Goal: Transaction & Acquisition: Book appointment/travel/reservation

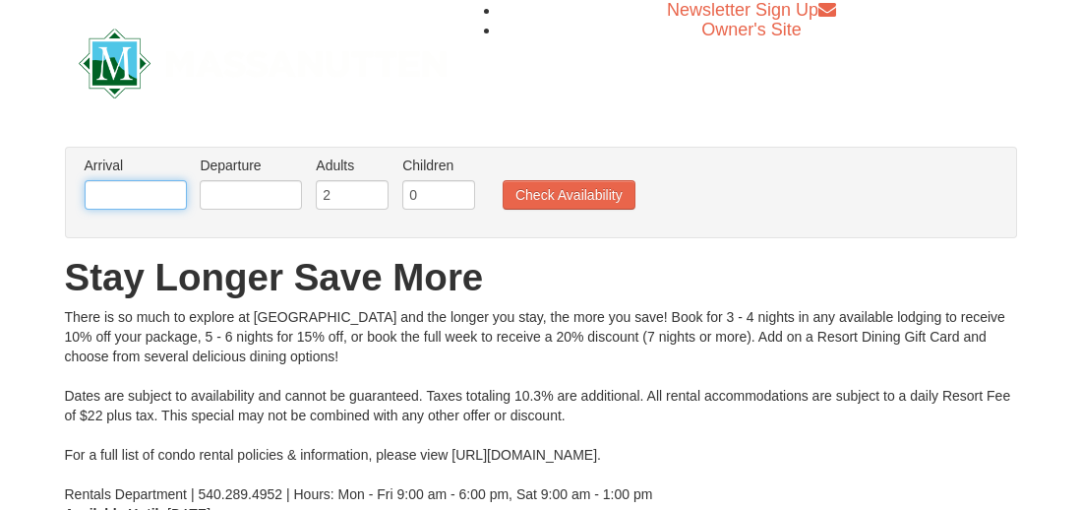
click at [114, 193] on input "text" at bounding box center [136, 195] width 102 height 30
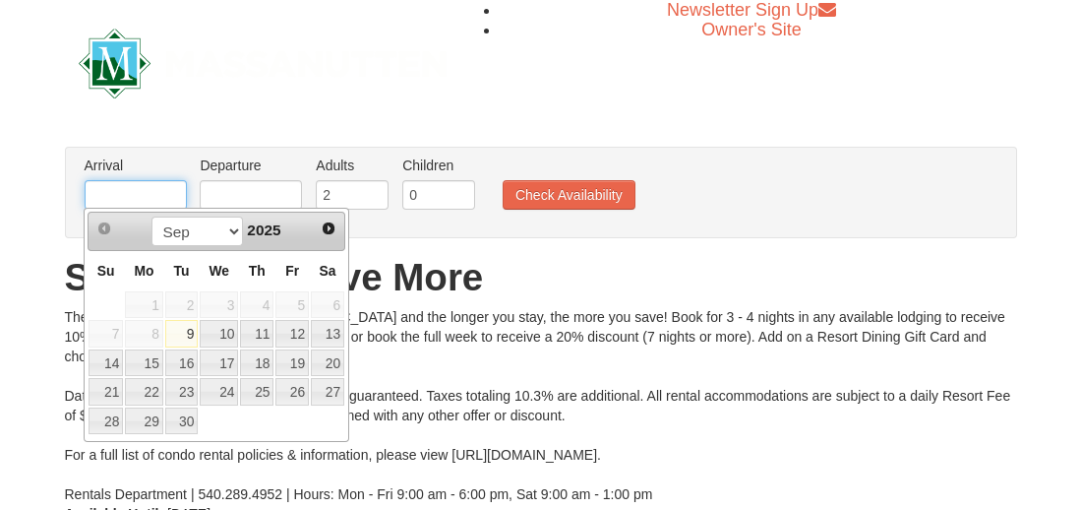
click at [324, 234] on span "Next" at bounding box center [329, 228] width 16 height 16
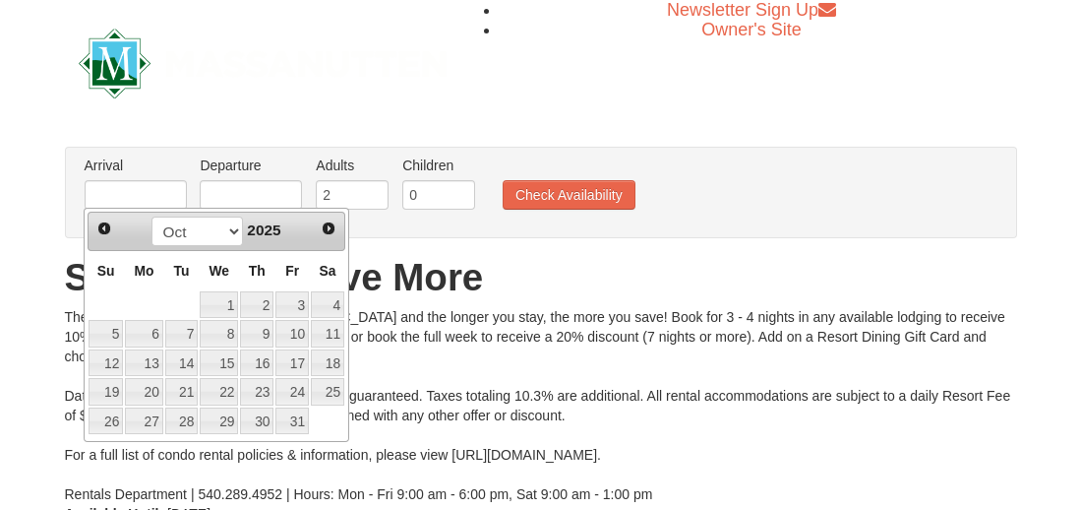
click at [323, 232] on span "Next" at bounding box center [329, 228] width 16 height 16
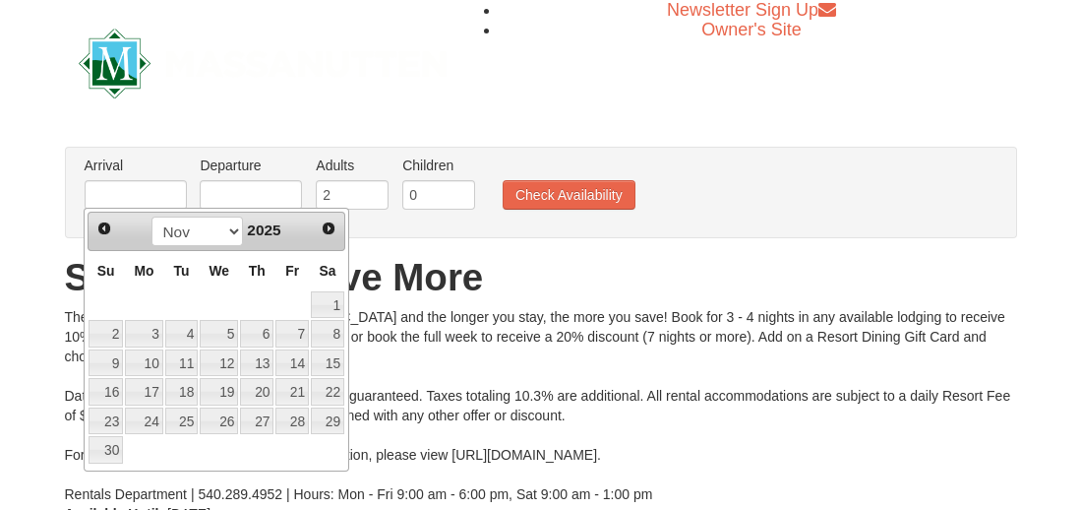
click at [327, 230] on span "Next" at bounding box center [329, 228] width 16 height 16
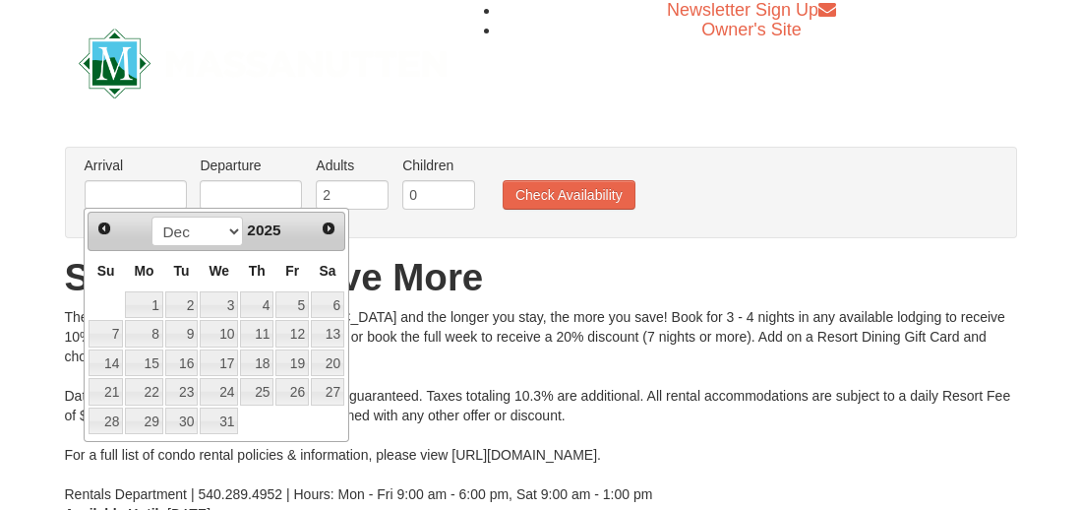
click at [147, 417] on link "29" at bounding box center [143, 421] width 37 height 28
type input "[DATE]"
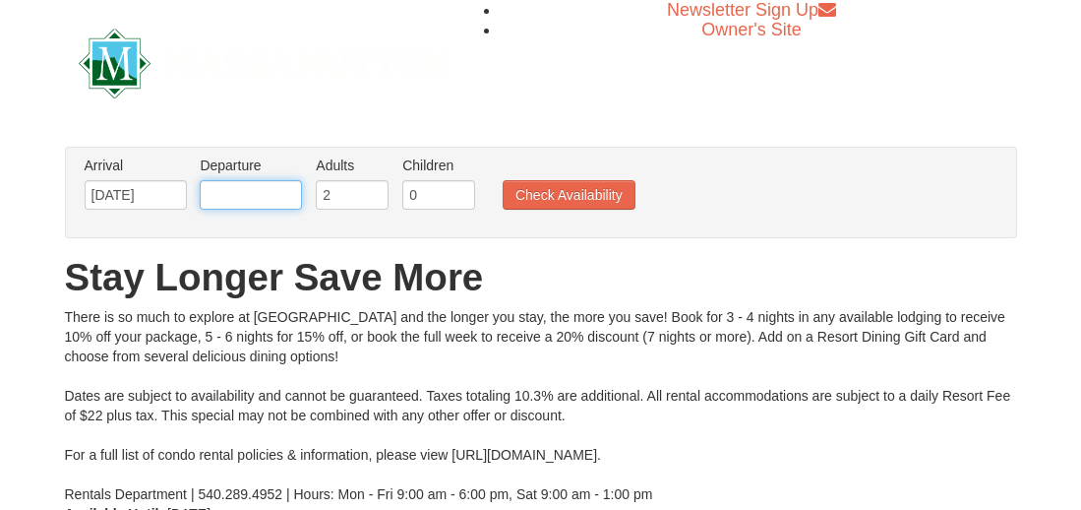
click at [250, 196] on input "text" at bounding box center [251, 195] width 102 height 30
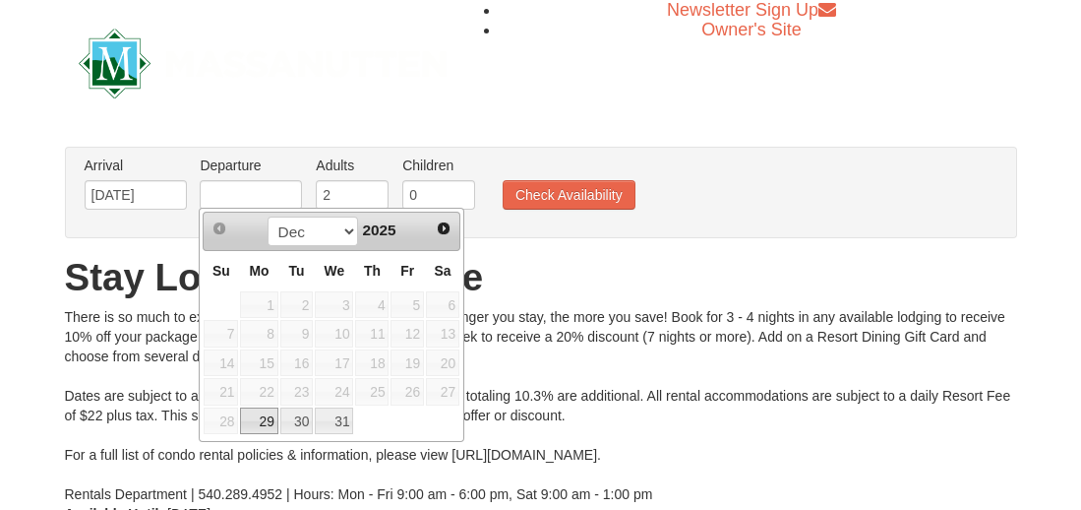
click at [432, 228] on link "Next" at bounding box center [444, 229] width 28 height 28
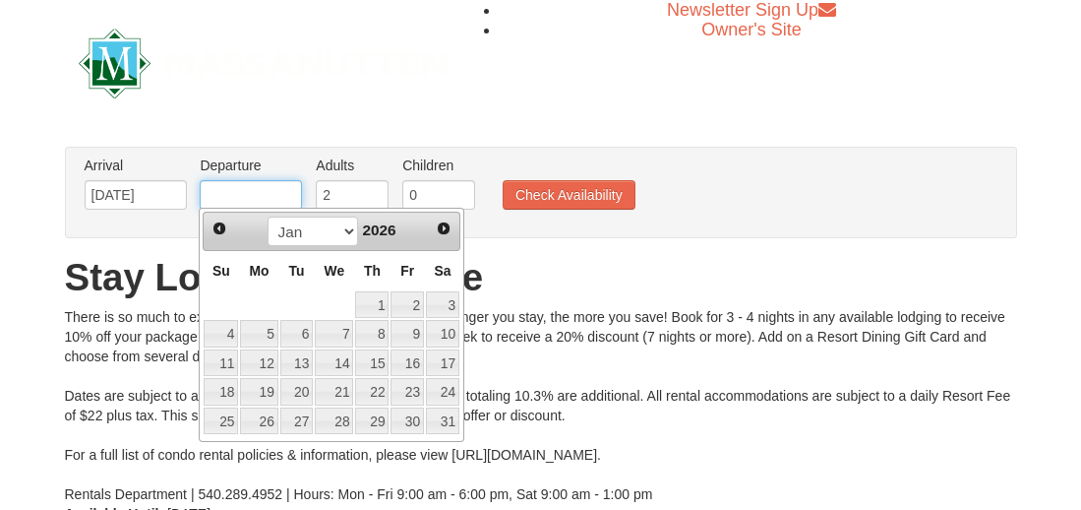
click at [409, 304] on link "2" at bounding box center [407, 305] width 33 height 28
type input "[DATE]"
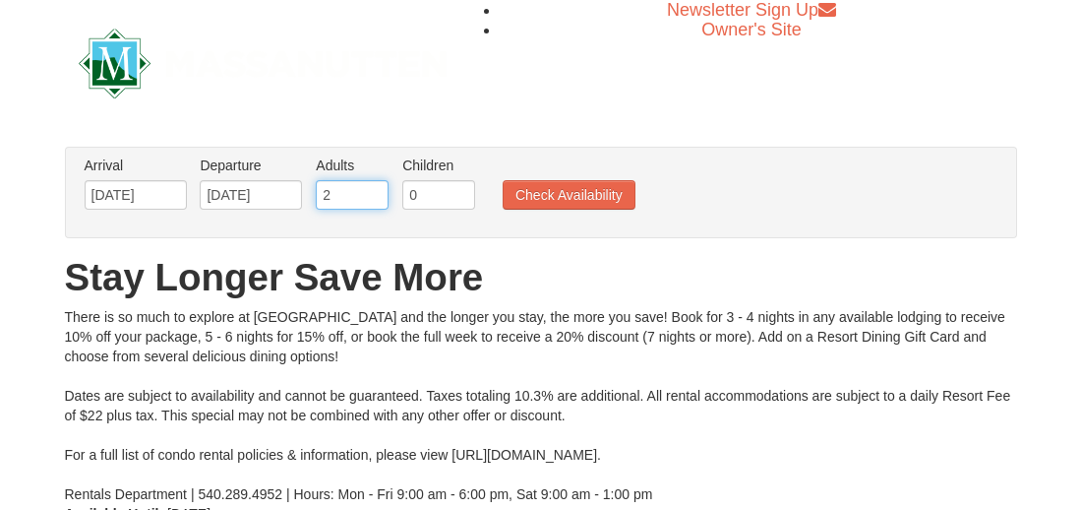
click at [351, 189] on input "2" at bounding box center [352, 195] width 73 height 30
type input "4"
click at [443, 199] on input "0" at bounding box center [438, 195] width 73 height 30
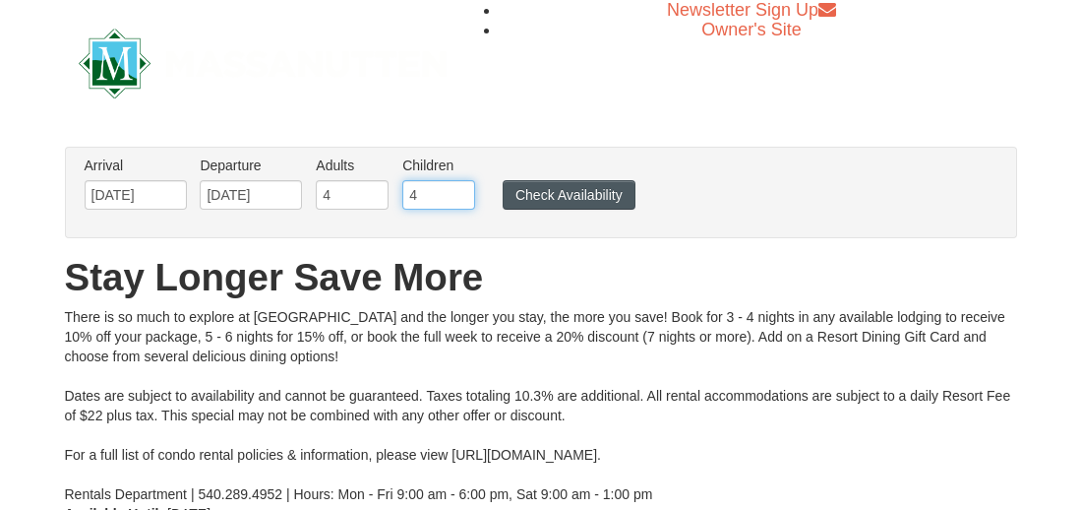
type input "4"
click at [568, 203] on button "Check Availability" at bounding box center [569, 195] width 133 height 30
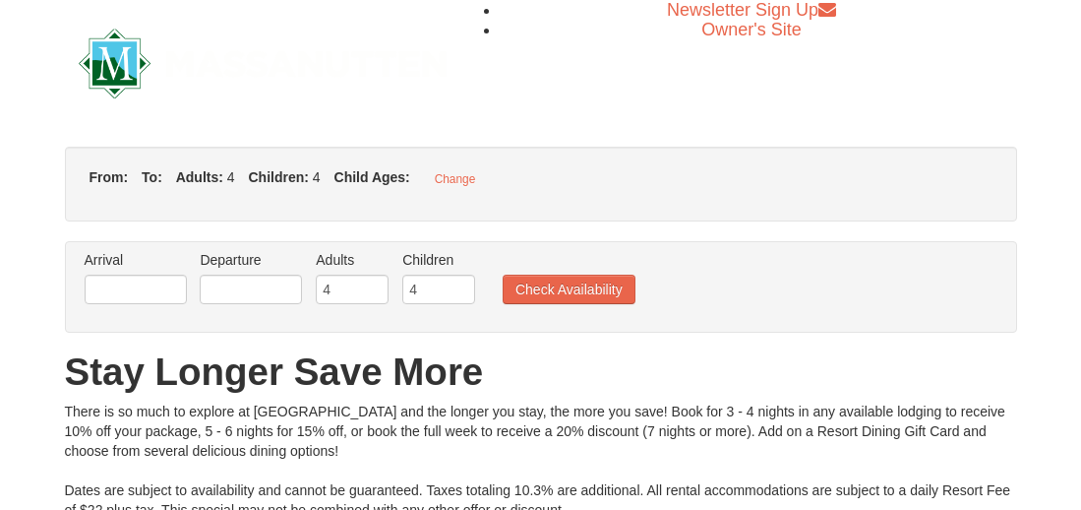
type input "[DATE]"
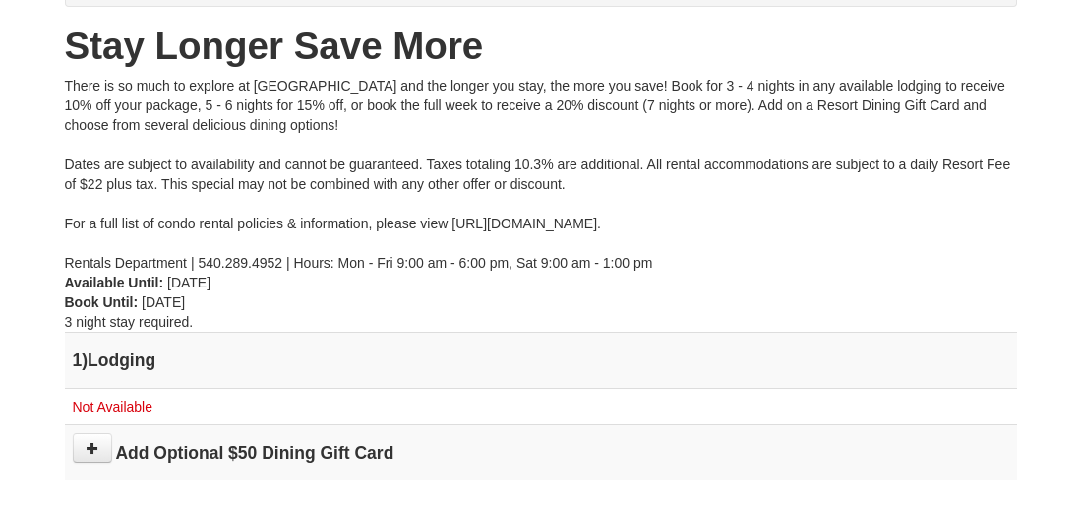
scroll to position [231, 0]
click at [45, 293] on div "× From: To: Adults: 4 Children: 4 Change Arrival Please format dates MM/DD/YYYY…" at bounding box center [541, 207] width 992 height 585
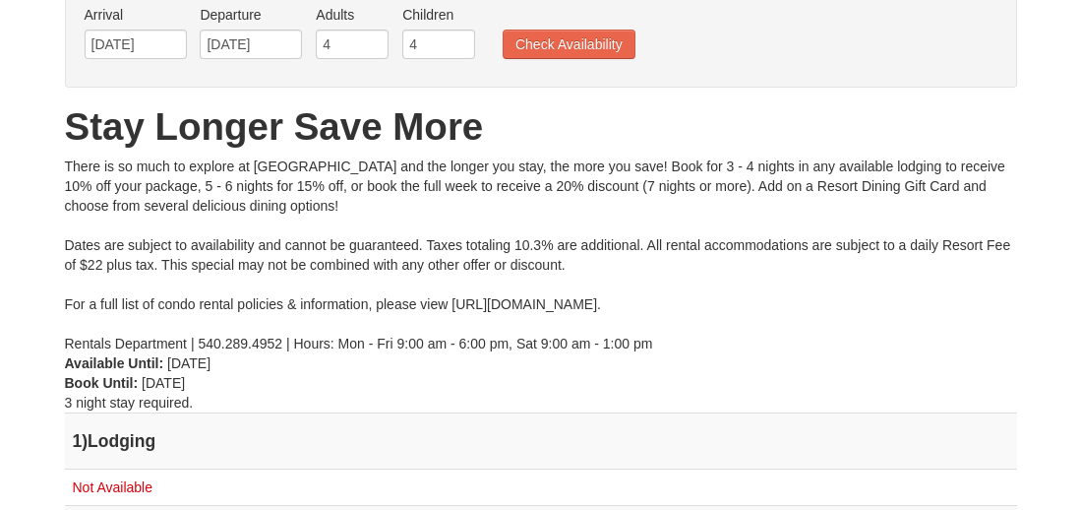
scroll to position [149, 0]
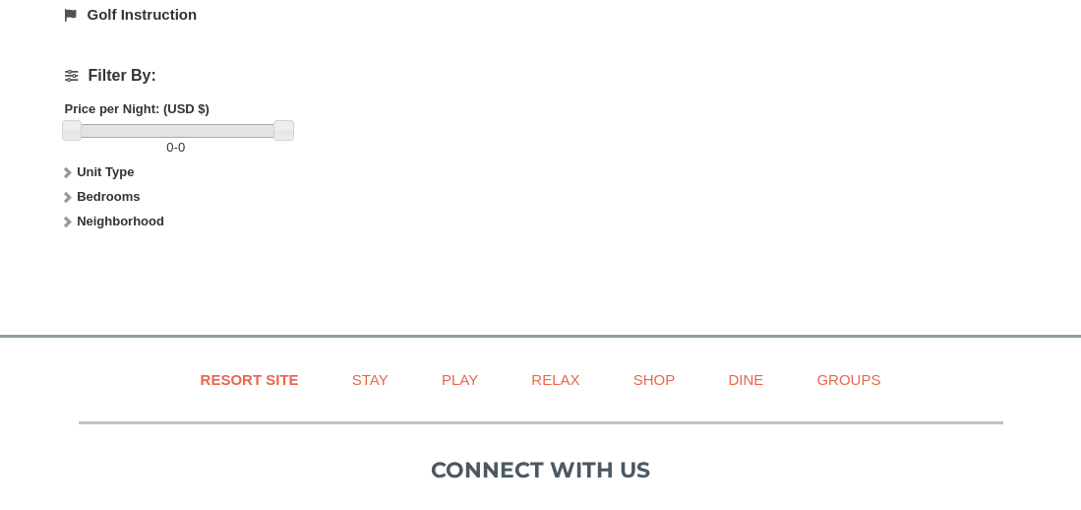
scroll to position [873, 0]
click at [93, 192] on strong "Bedrooms" at bounding box center [108, 198] width 63 height 15
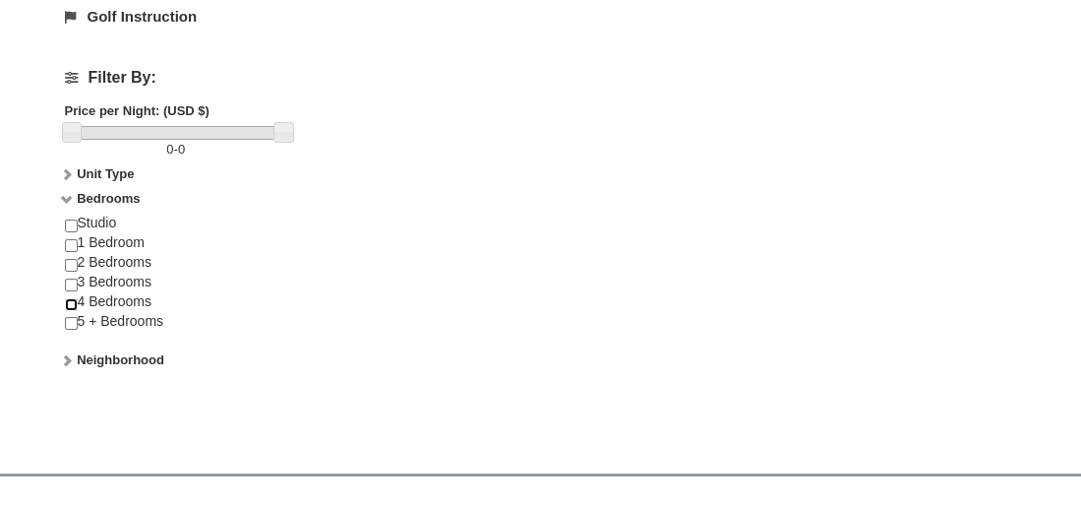
click at [69, 298] on input "checkbox" at bounding box center [71, 304] width 13 height 13
checkbox input "true"
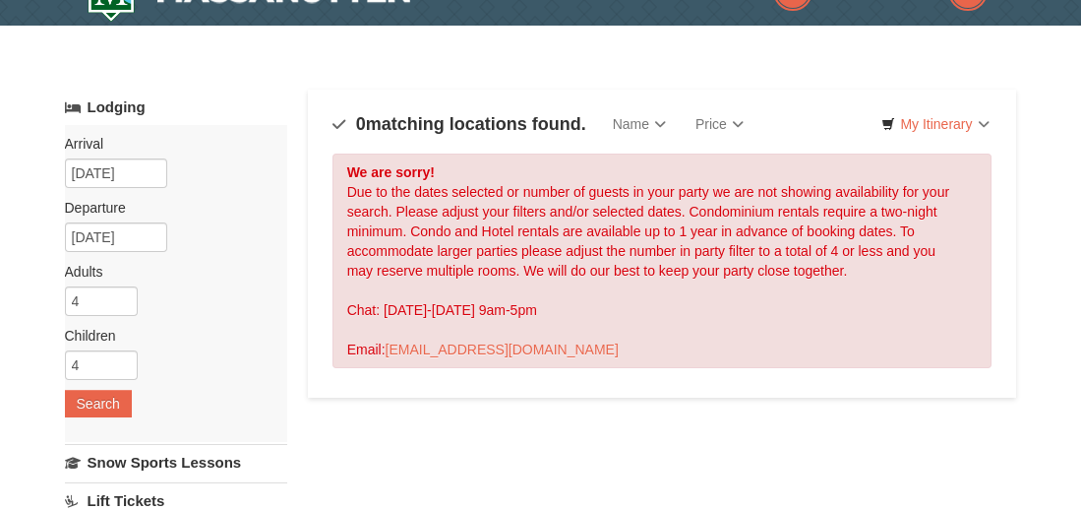
scroll to position [39, 0]
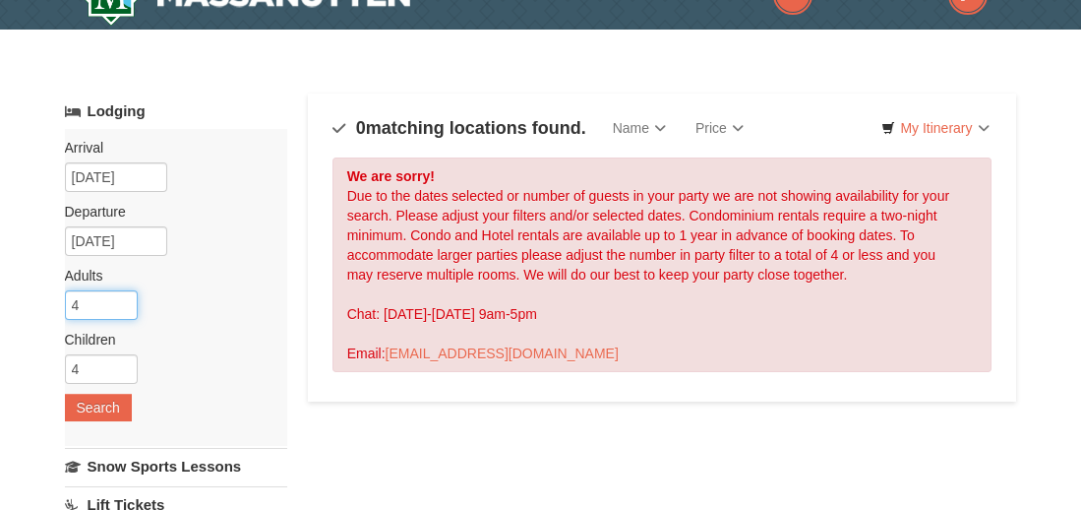
click at [94, 302] on input "4" at bounding box center [101, 305] width 73 height 30
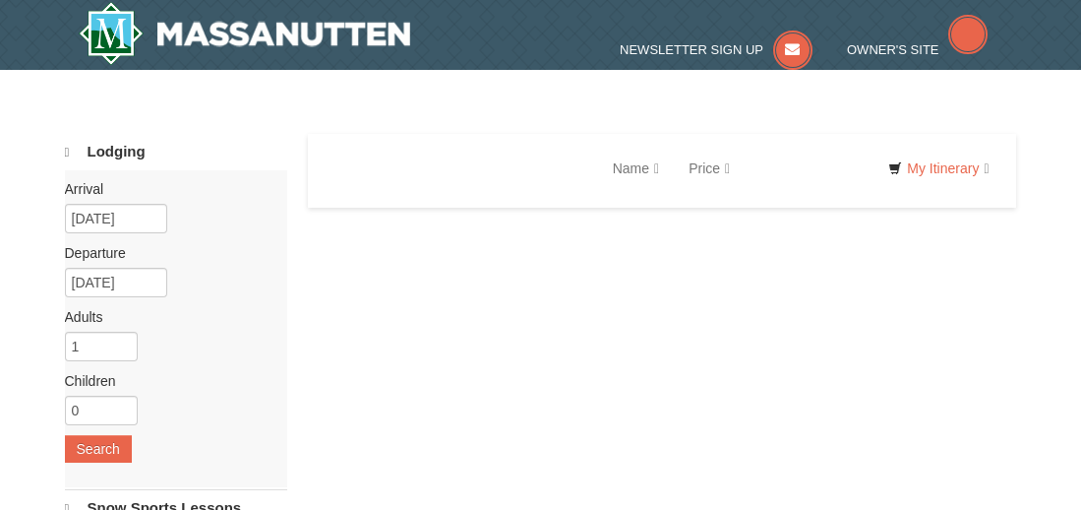
select select "9"
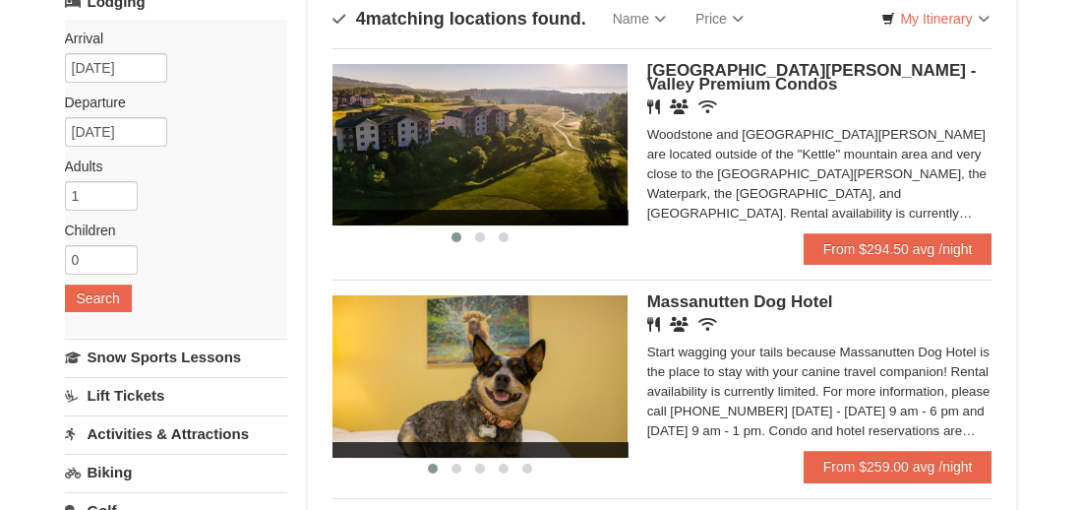
scroll to position [150, 0]
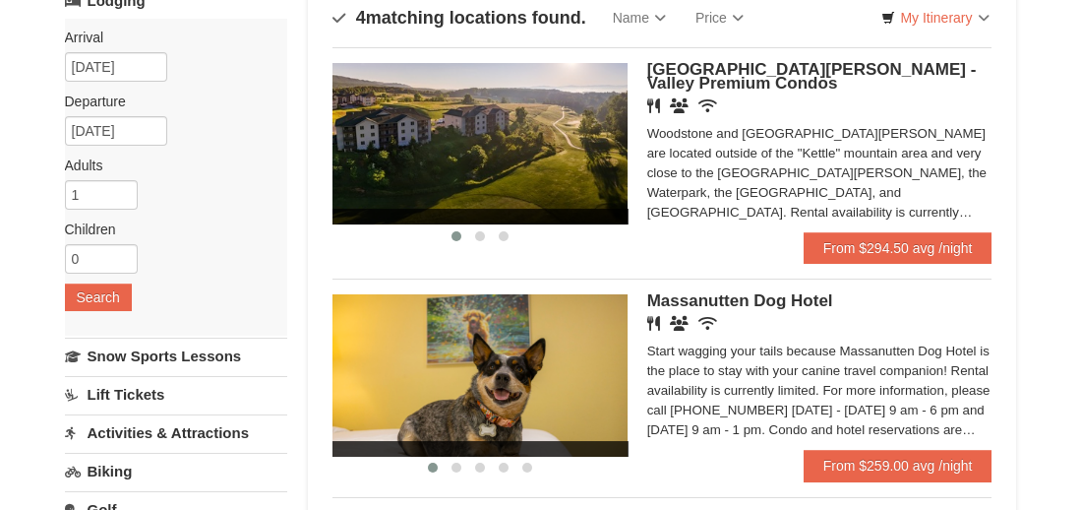
click at [11, 448] on div "× Categories Map List Filter My Itinerary Questions? 1-540-289-9441 Lodging Arr…" at bounding box center [540, 479] width 1081 height 1121
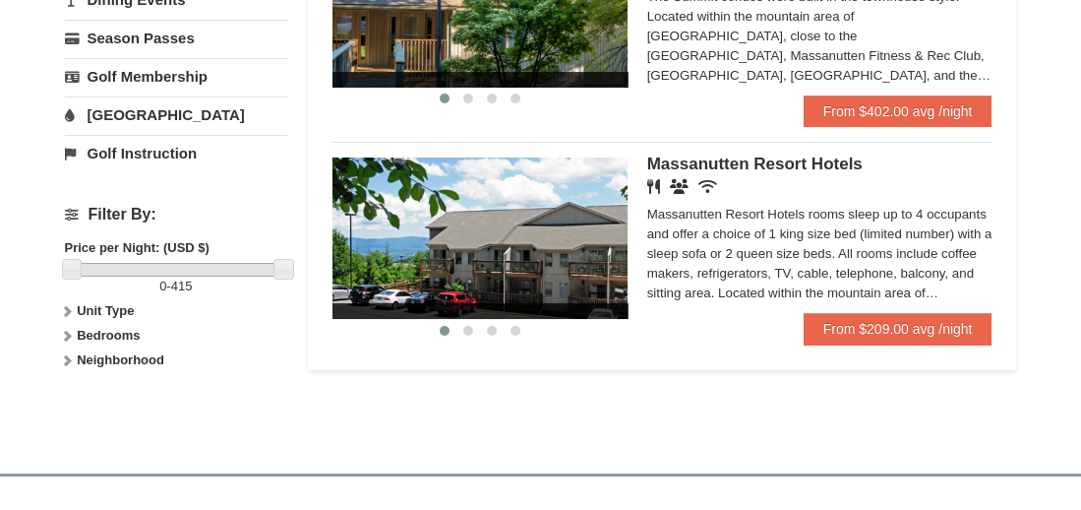
scroll to position [739, 0]
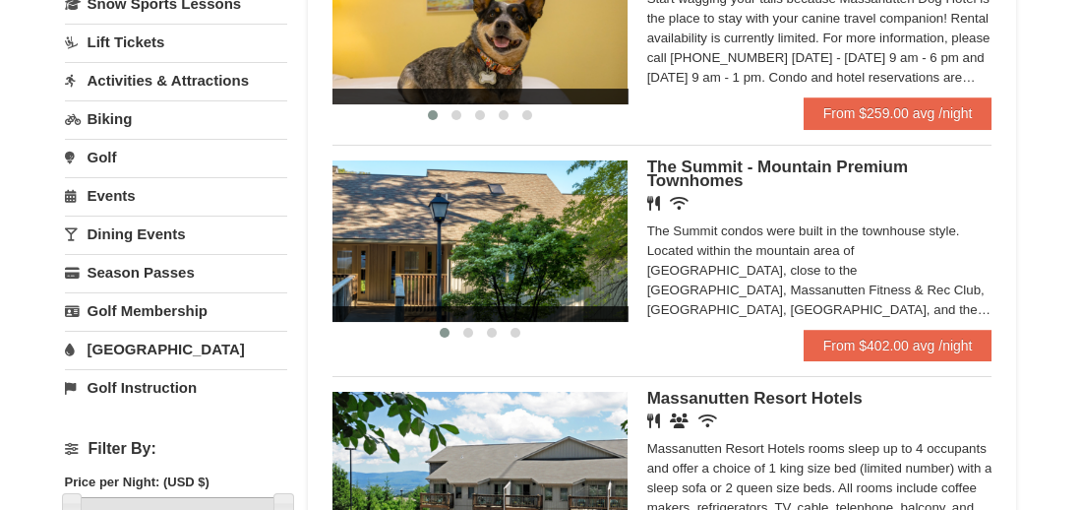
scroll to position [514, 0]
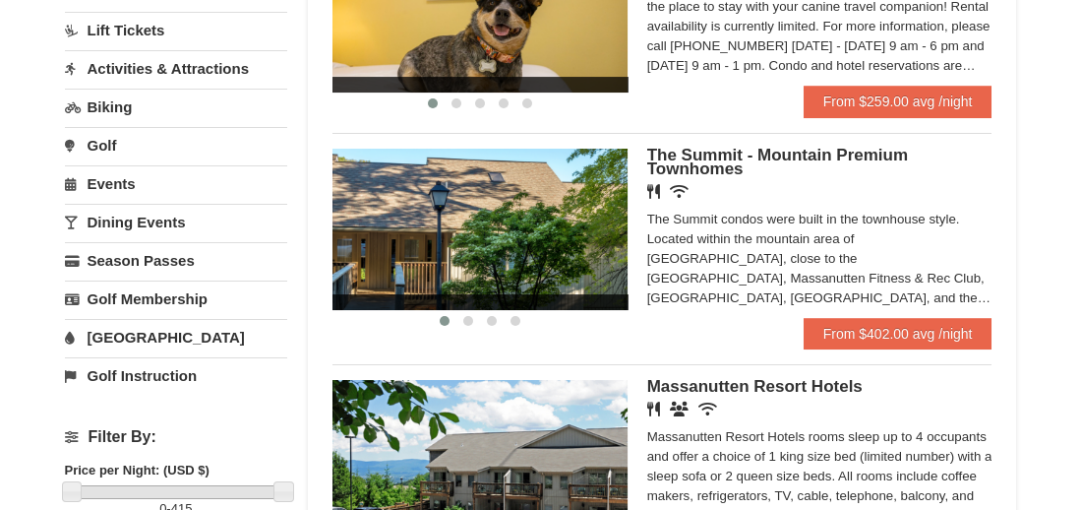
click at [712, 176] on span "The Summit - Mountain Premium Townhomes" at bounding box center [778, 162] width 261 height 32
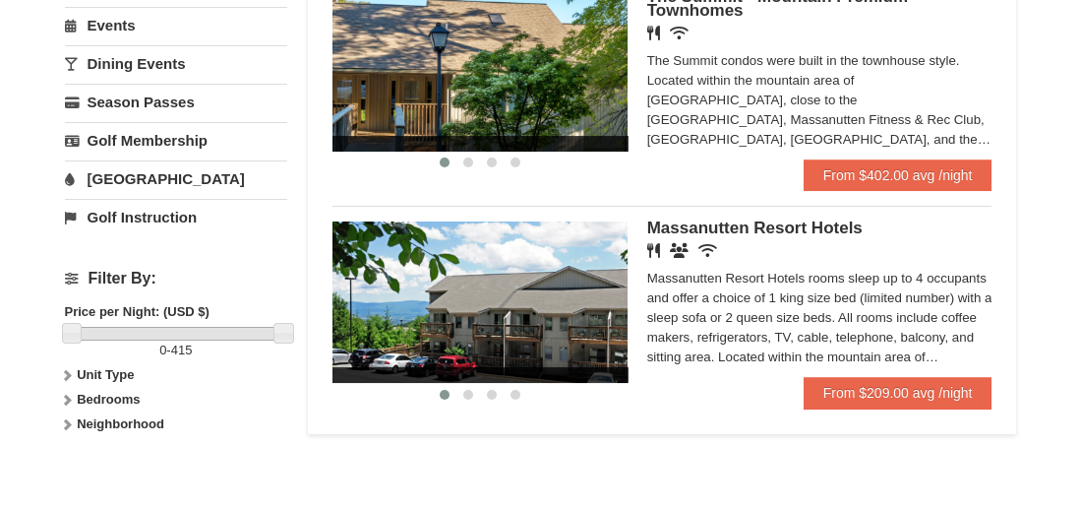
scroll to position [691, 0]
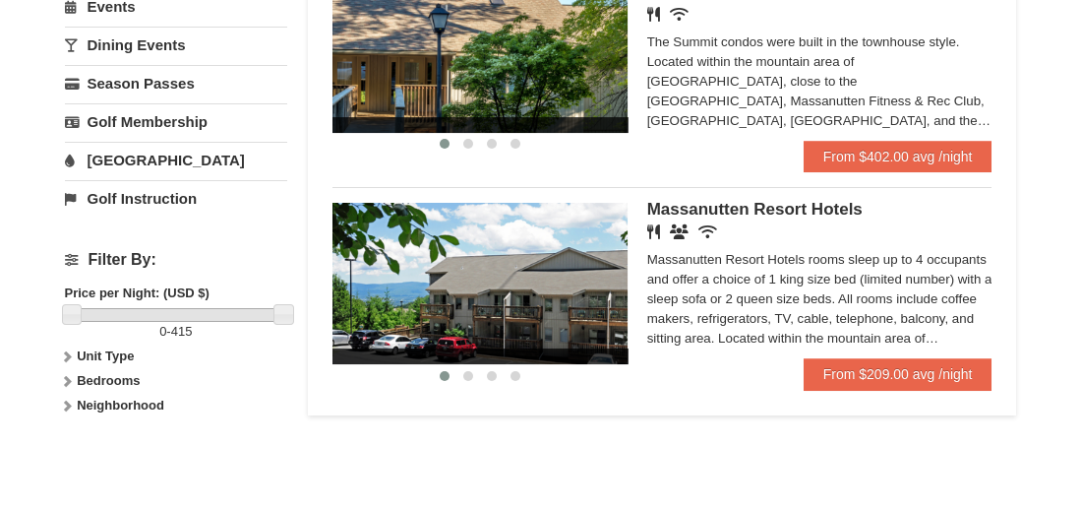
click at [88, 373] on strong "Bedrooms" at bounding box center [108, 380] width 63 height 15
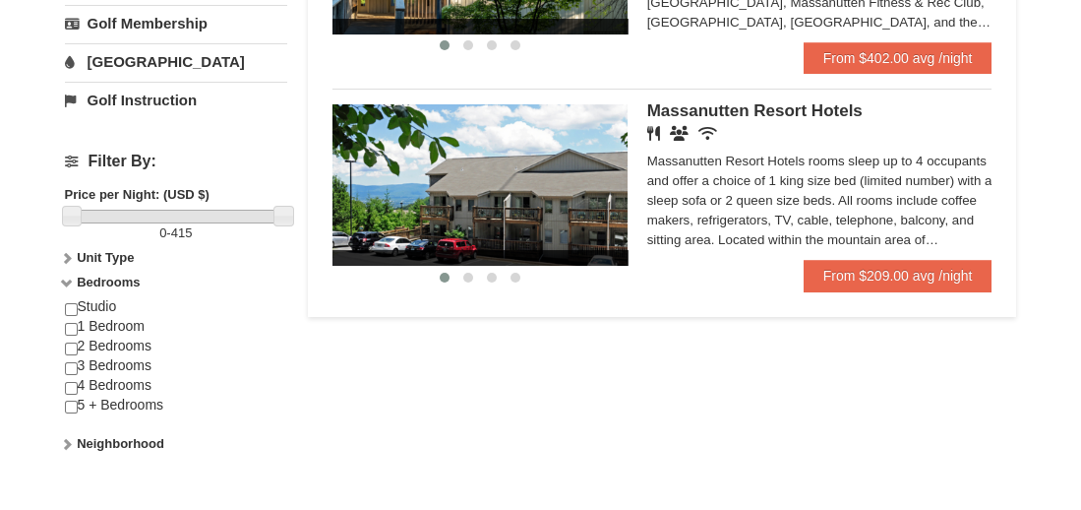
scroll to position [810, 0]
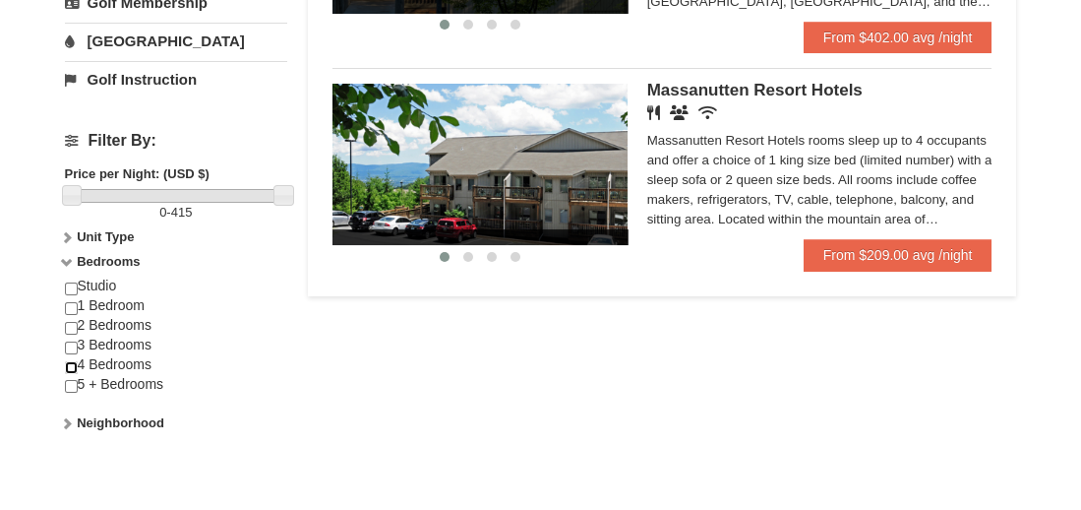
click at [70, 361] on input "checkbox" at bounding box center [71, 367] width 13 height 13
checkbox input "true"
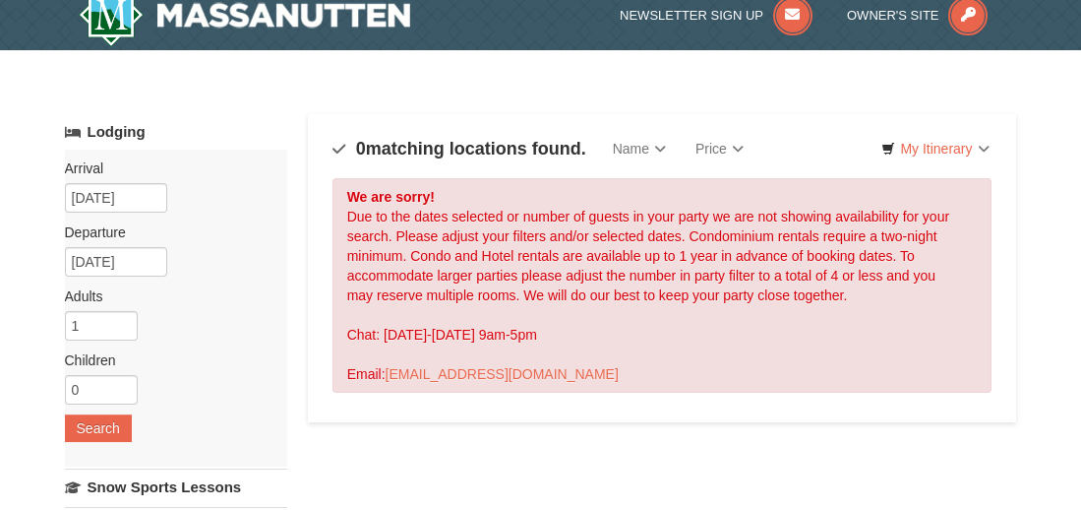
scroll to position [16, 0]
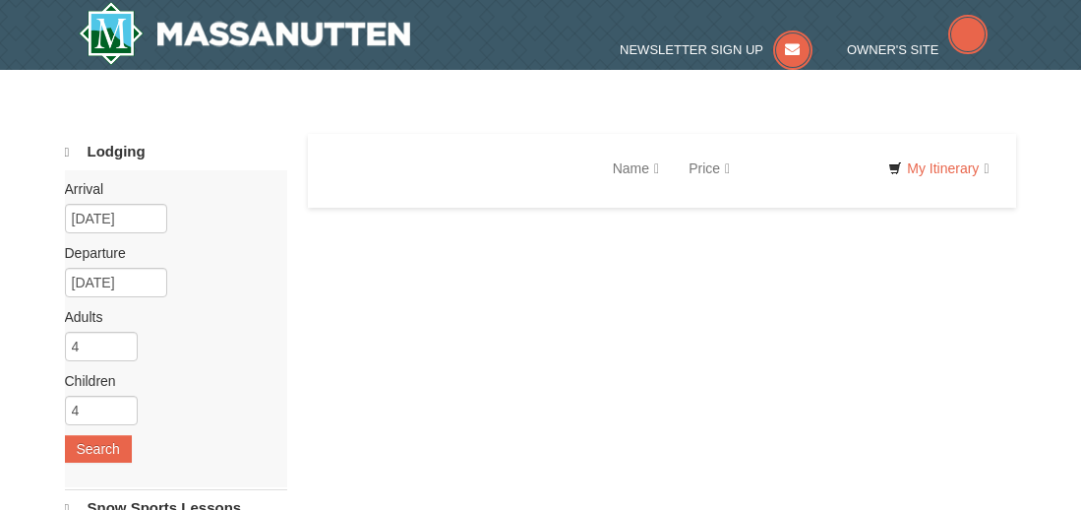
scroll to position [66, 0]
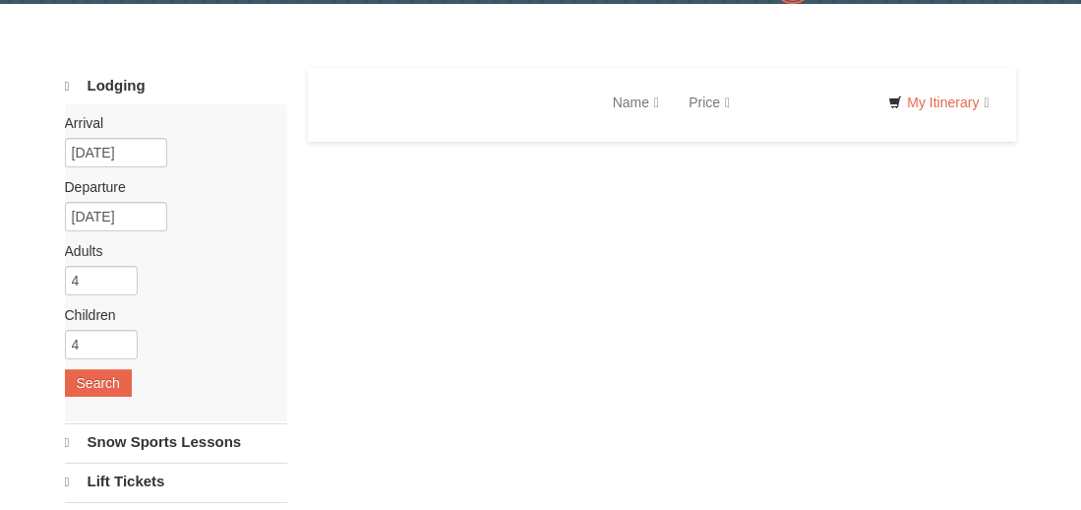
select select "9"
